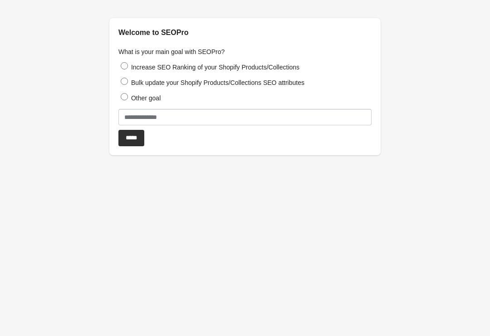
click at [131, 65] on label "Increase SEO Ranking of your Shopify Products/Collections" at bounding box center [215, 66] width 168 height 7
click at [137, 136] on input "*****" at bounding box center [131, 138] width 26 height 16
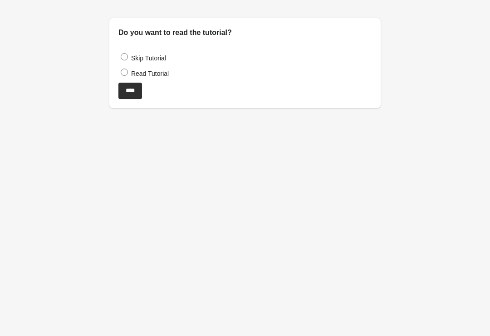
click at [134, 93] on input "****" at bounding box center [130, 91] width 24 height 16
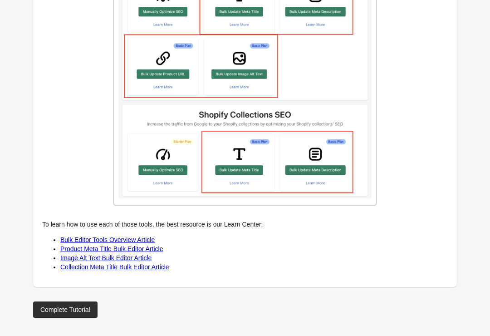
scroll to position [1118, 0]
click at [88, 313] on div "Complete Tutorial" at bounding box center [65, 309] width 50 height 7
click at [85, 310] on div "Complete Tutorial" at bounding box center [65, 309] width 50 height 7
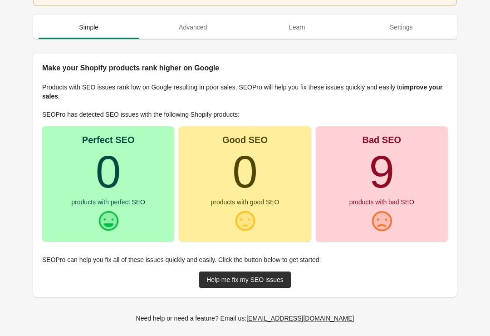
scroll to position [45, 0]
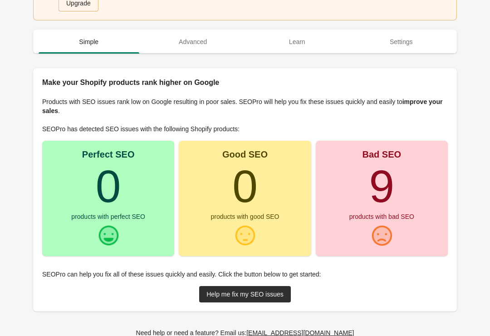
click at [395, 198] on turbo-frame "9" at bounding box center [381, 186] width 25 height 51
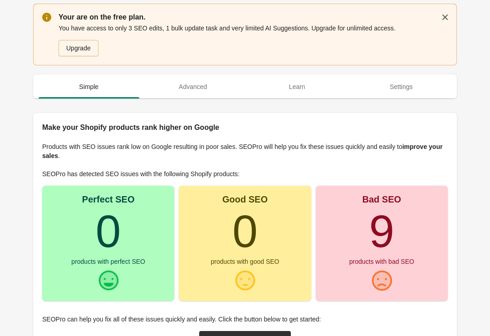
scroll to position [0, 0]
click at [303, 86] on span "Learn" at bounding box center [297, 86] width 101 height 16
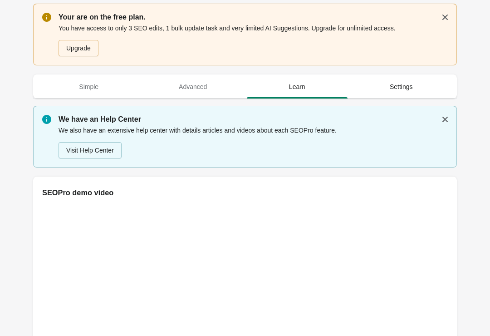
click at [402, 84] on span "Settings" at bounding box center [401, 86] width 101 height 16
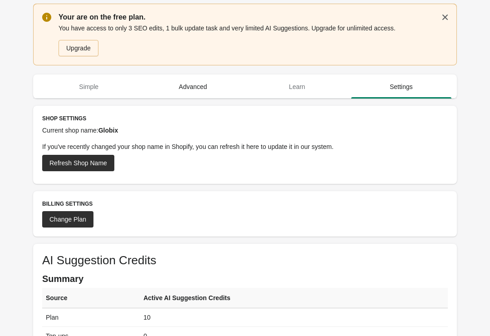
click at [200, 85] on span "Advanced" at bounding box center [193, 86] width 101 height 16
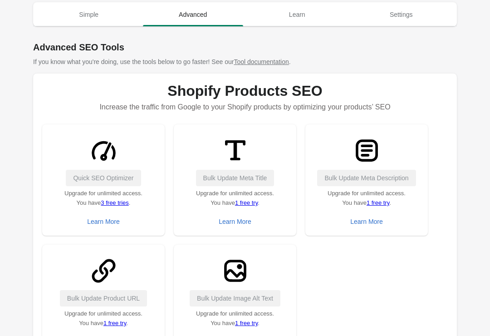
scroll to position [73, 0]
click at [126, 179] on div "Quick SEO Optimizer" at bounding box center [103, 177] width 104 height 16
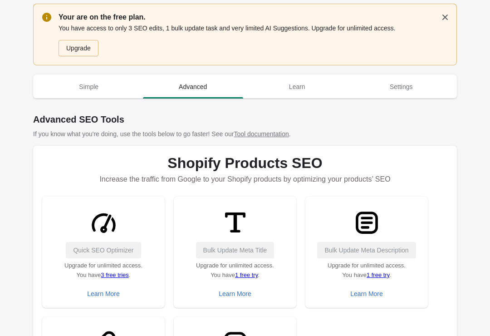
scroll to position [0, 0]
click at [98, 79] on span "Simple" at bounding box center [89, 86] width 101 height 16
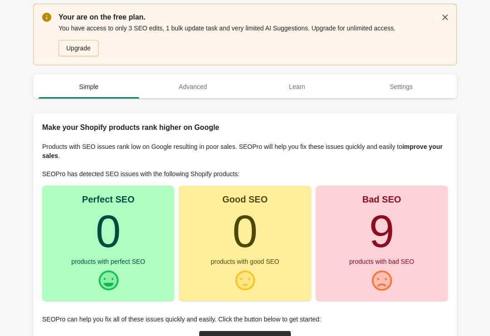
click at [88, 47] on div "Upgrade" at bounding box center [78, 47] width 24 height 7
